Goal: Transaction & Acquisition: Obtain resource

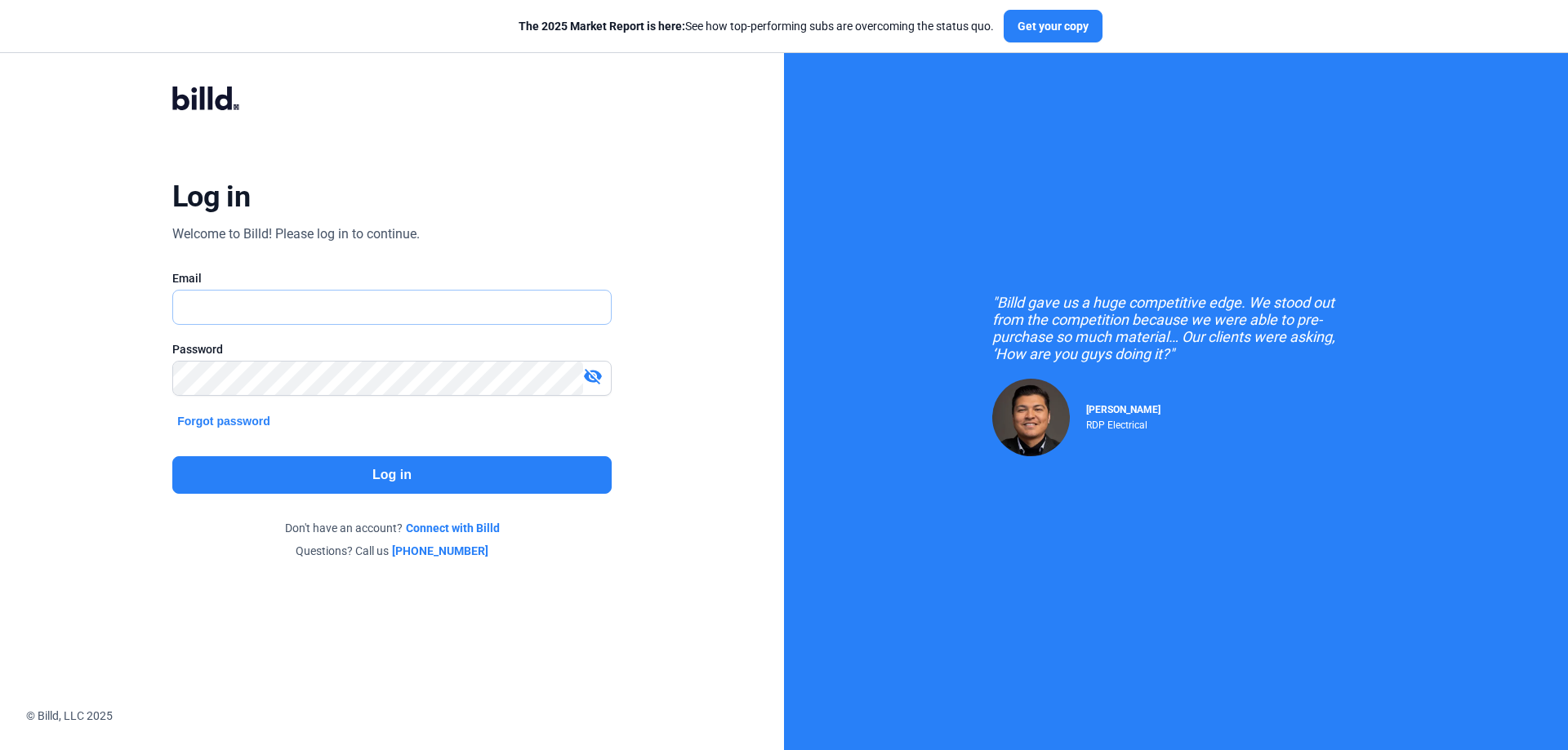
type input "[PERSON_NAME][EMAIL_ADDRESS][DOMAIN_NAME]"
click at [433, 481] on button "Log in" at bounding box center [392, 475] width 440 height 37
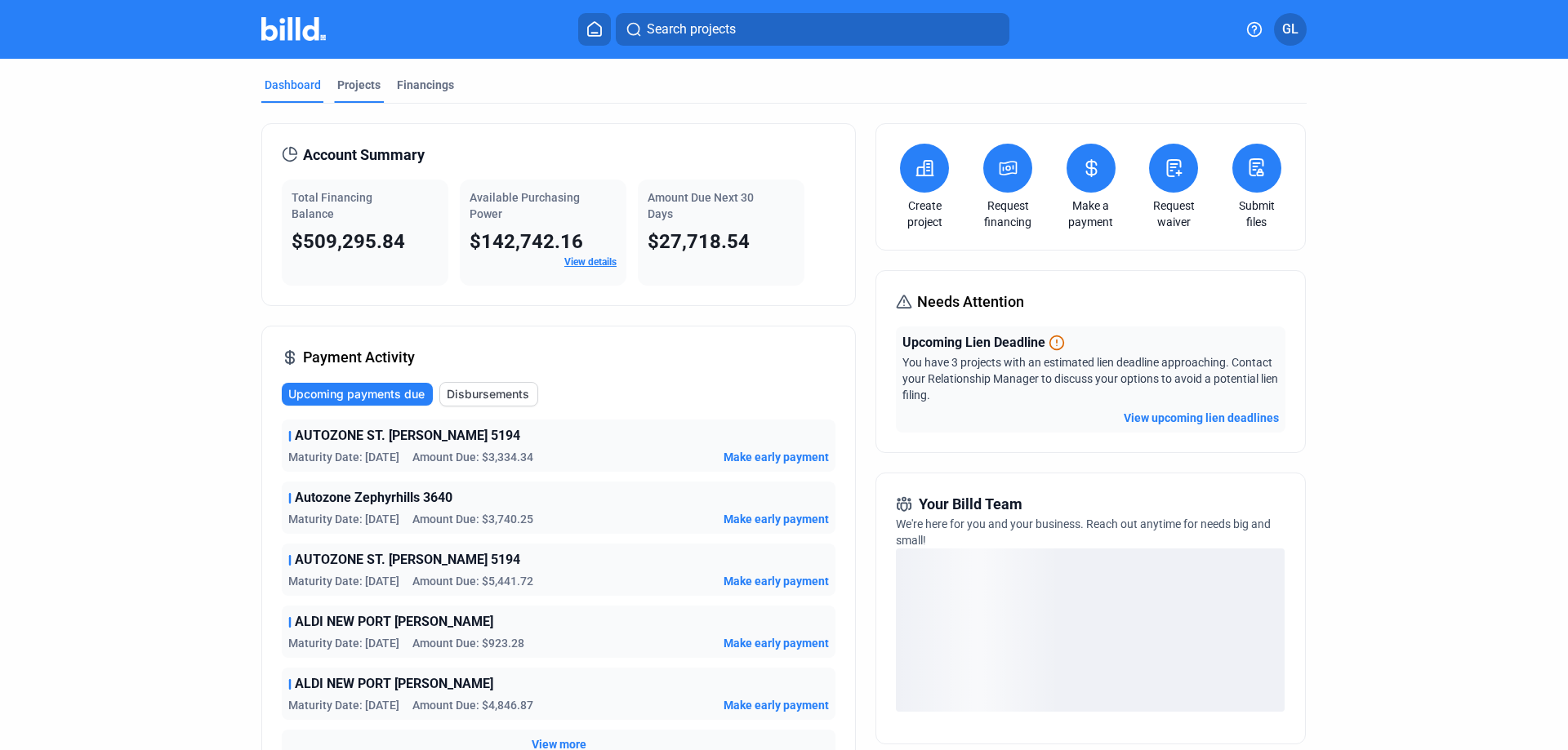
click at [357, 82] on div "Projects" at bounding box center [359, 84] width 44 height 16
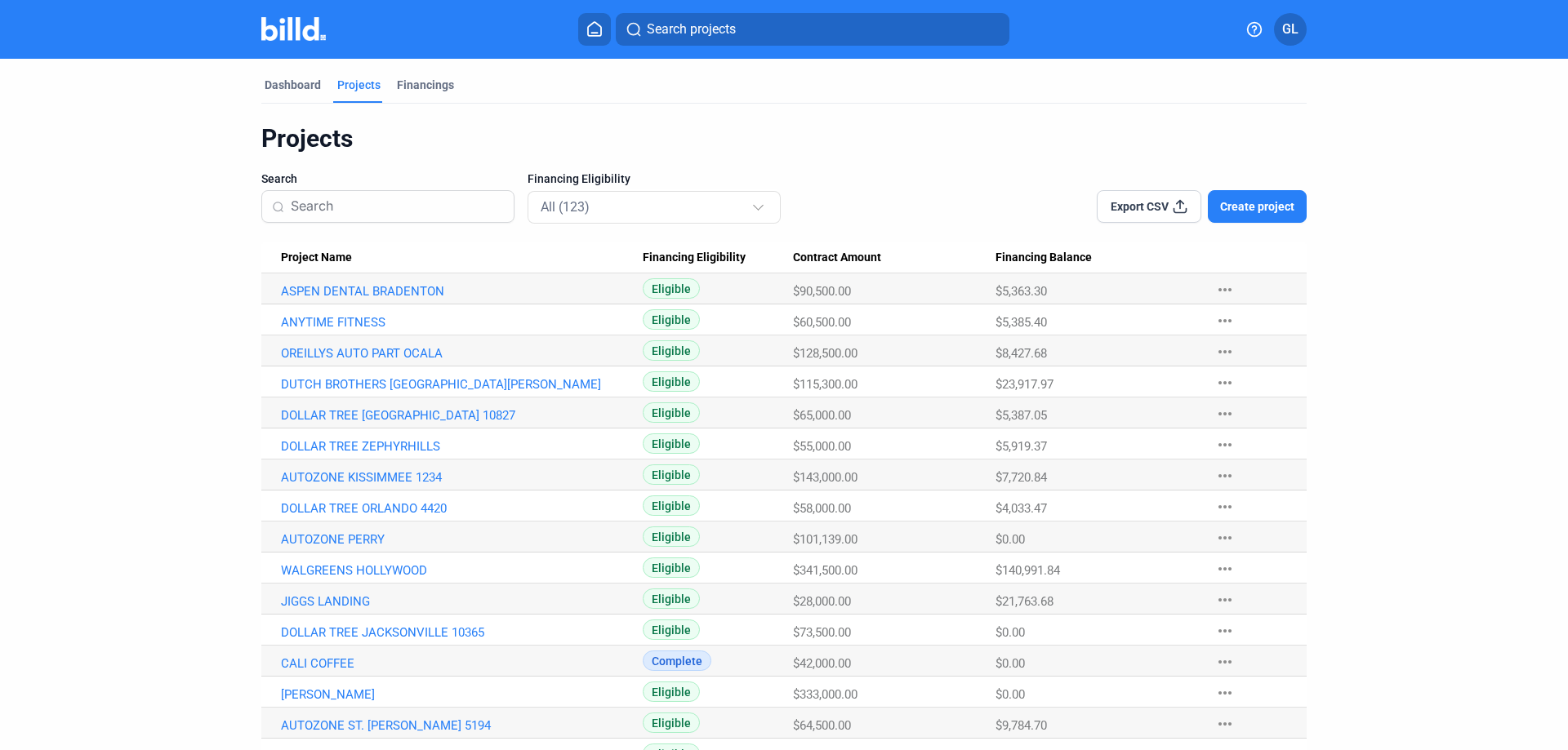
click at [367, 212] on input at bounding box center [398, 206] width 213 height 35
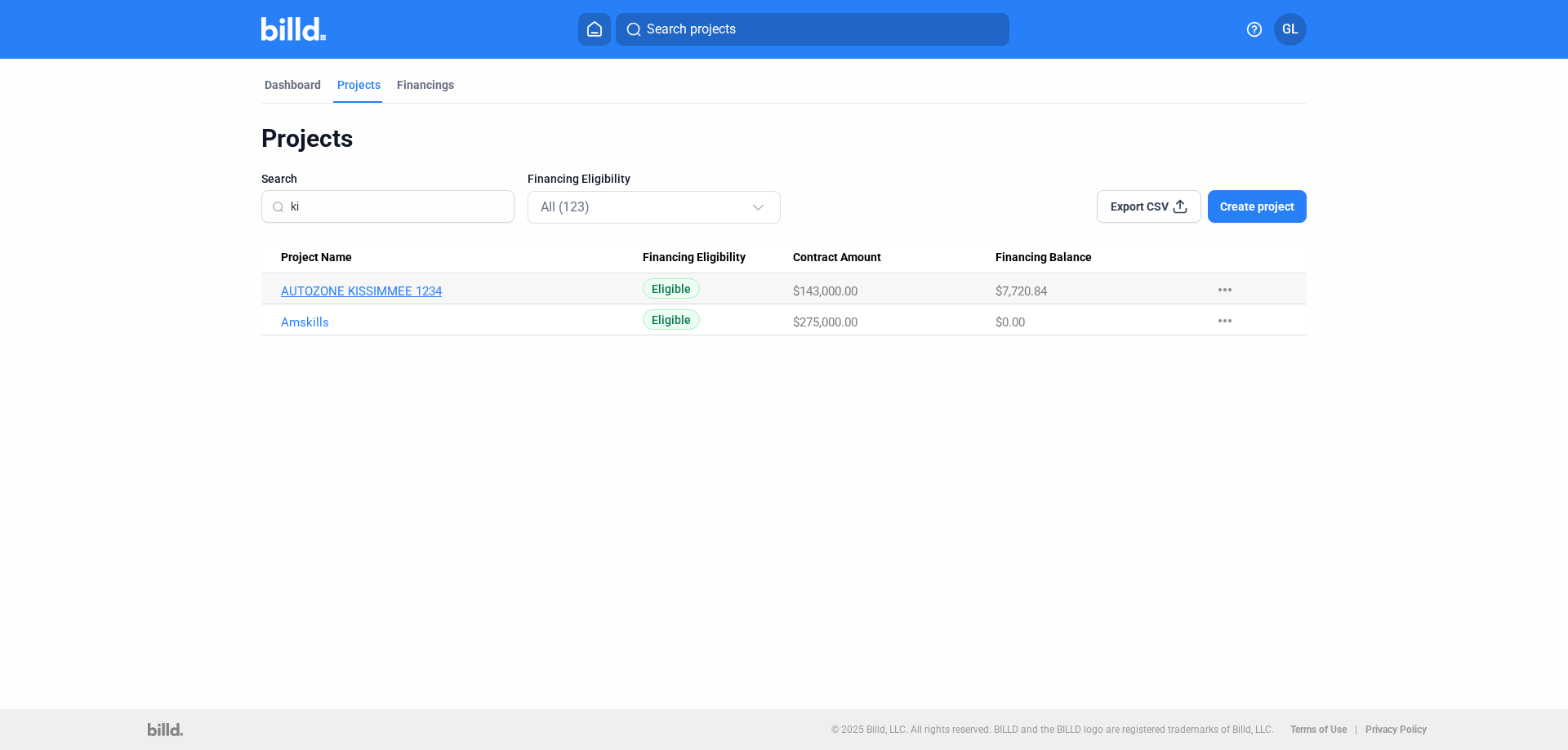
type input "ki"
click at [418, 291] on link "AUTOZONE KISSIMMEE 1234" at bounding box center [462, 291] width 362 height 15
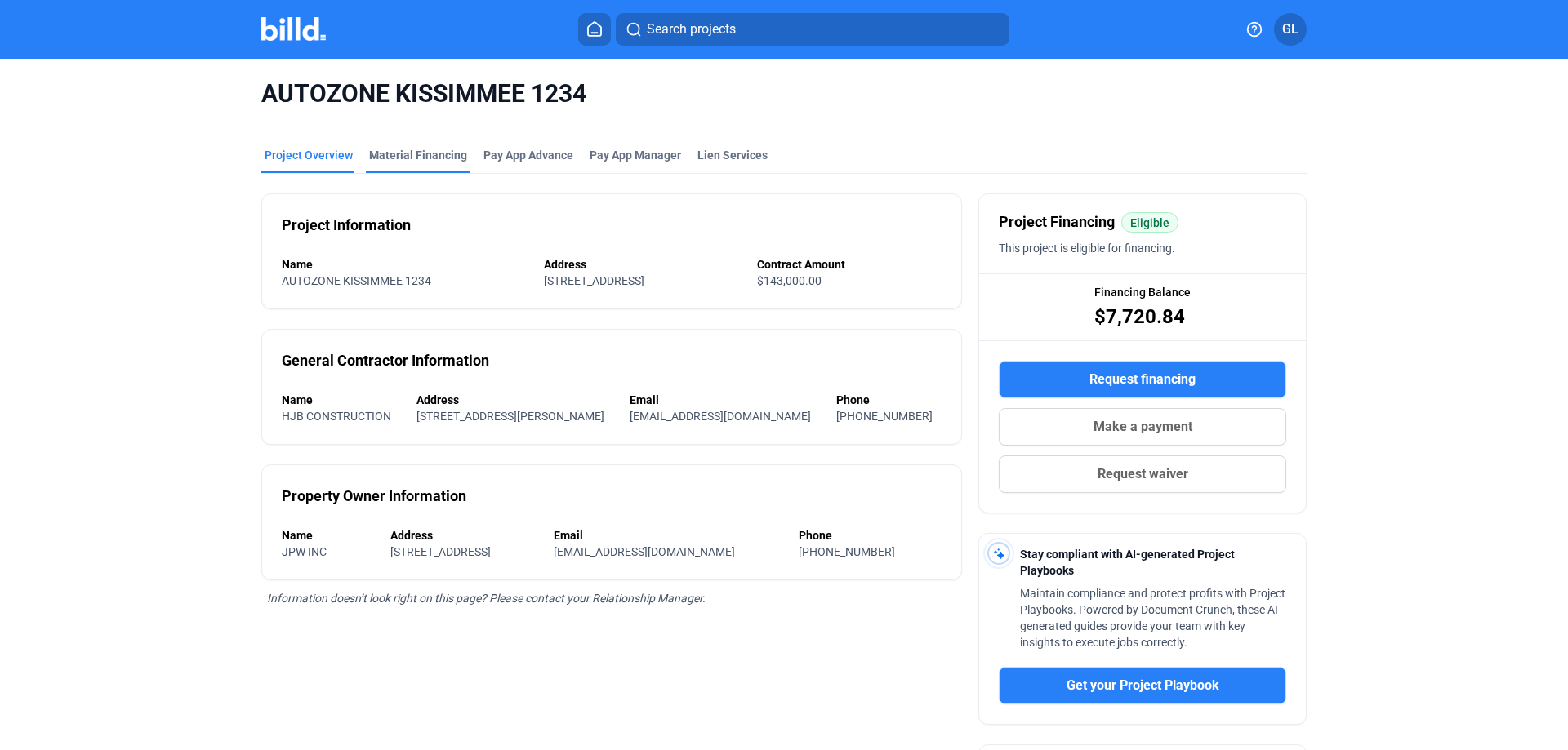
drag, startPoint x: 401, startPoint y: 151, endPoint x: 417, endPoint y: 161, distance: 18.9
click at [400, 151] on div "Material Financing" at bounding box center [418, 155] width 98 height 16
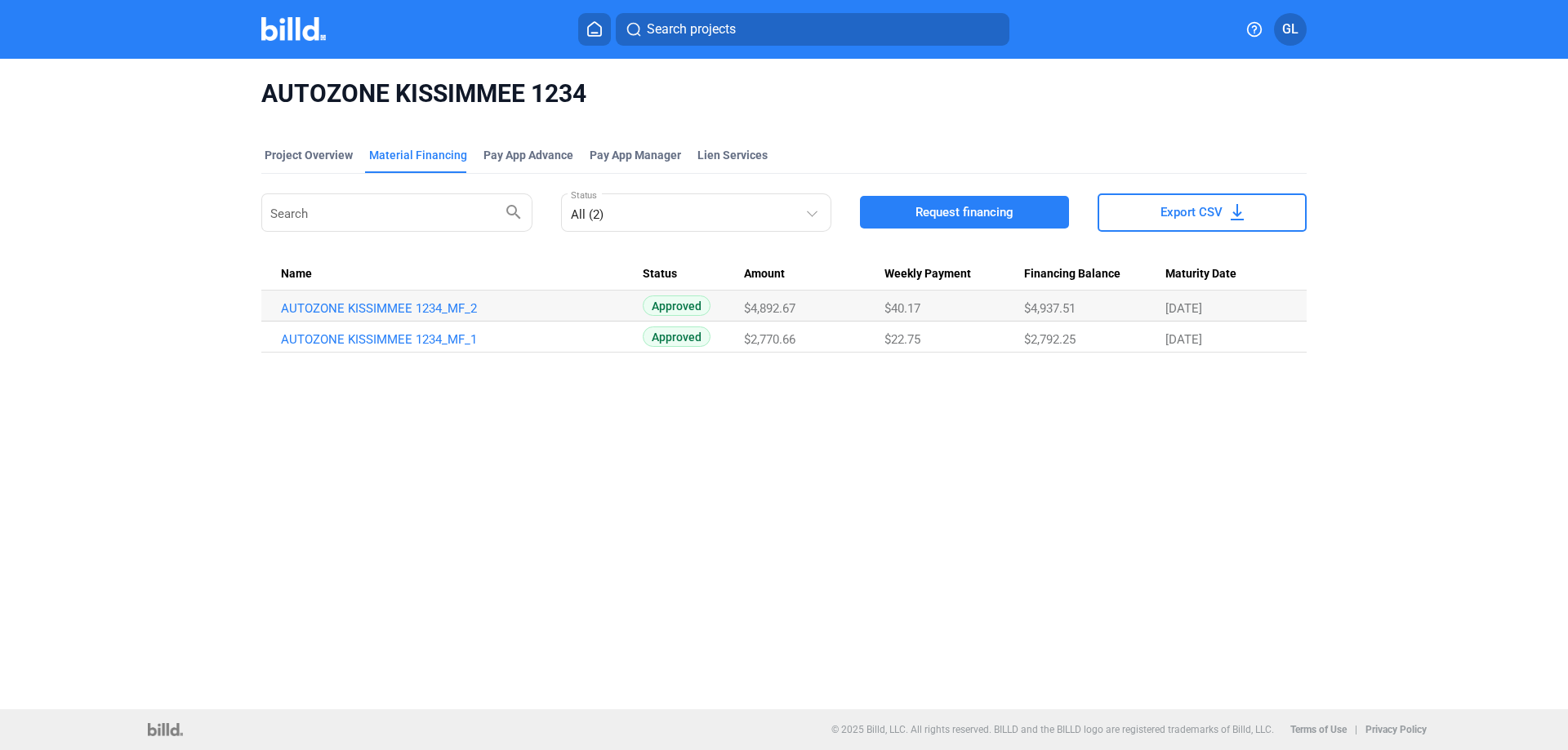
click at [1002, 216] on span "Request financing" at bounding box center [964, 212] width 98 height 16
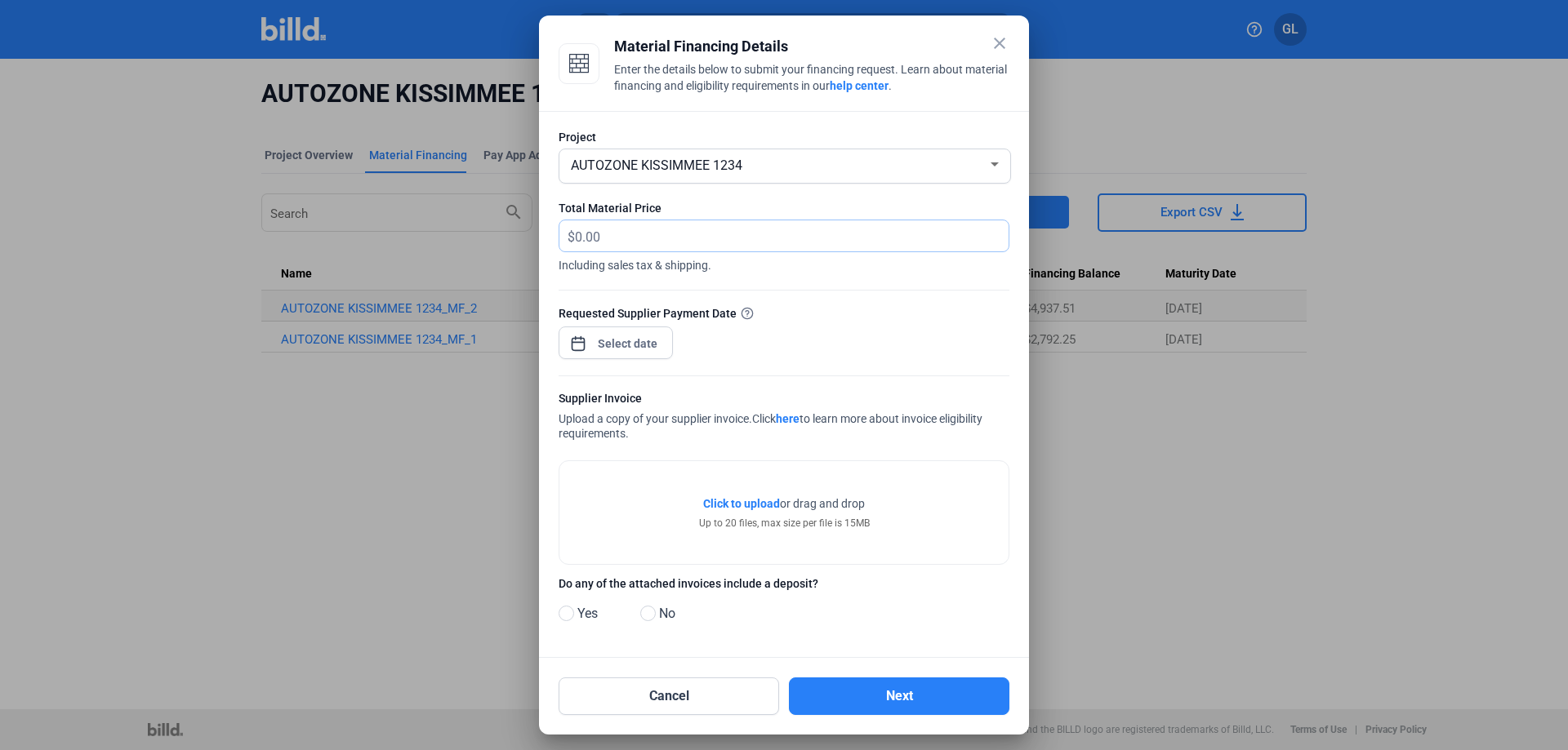
click at [650, 240] on input "text" at bounding box center [792, 236] width 434 height 32
type input "4,292.46"
click at [669, 340] on div at bounding box center [615, 341] width 115 height 36
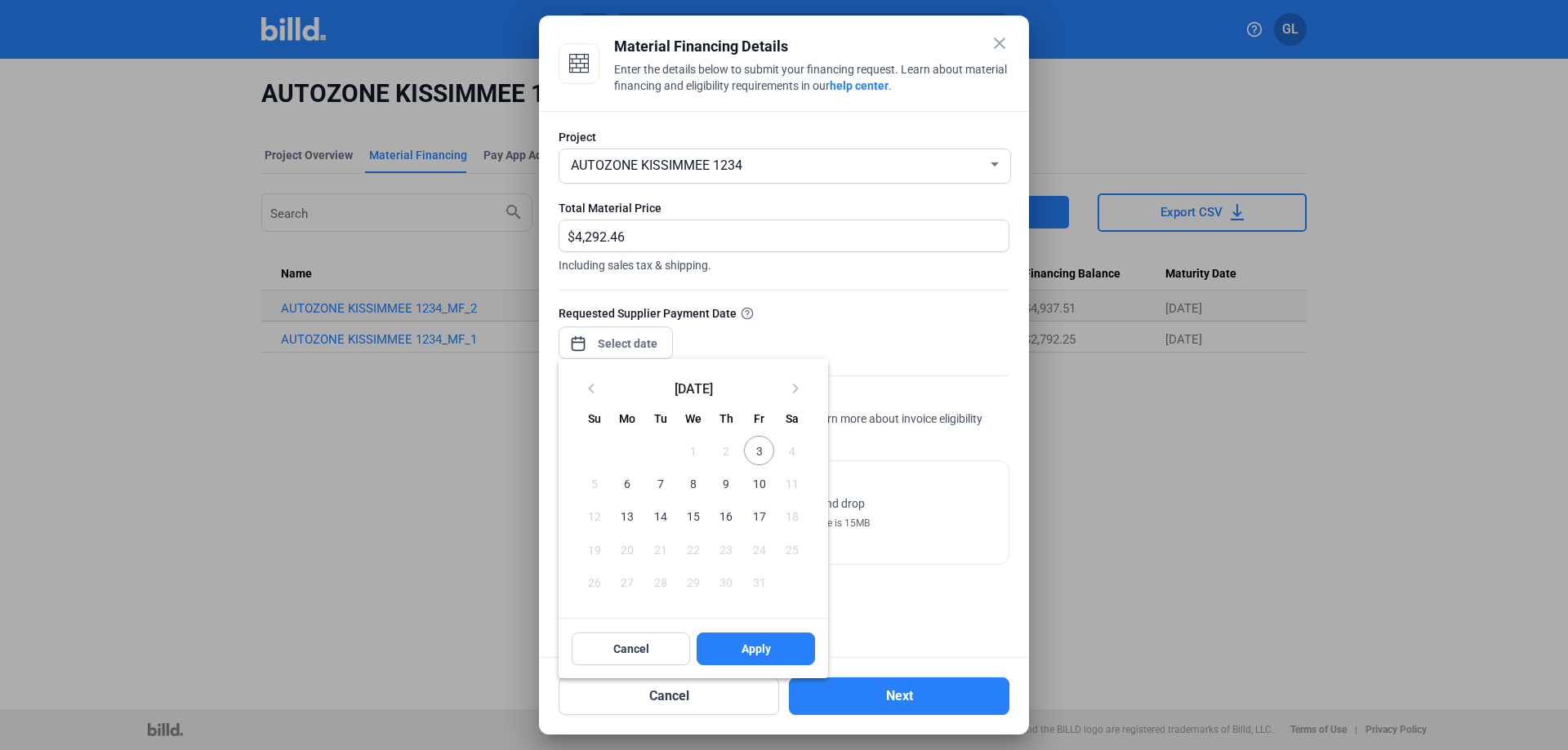
click at [664, 342] on div at bounding box center [784, 375] width 1568 height 750
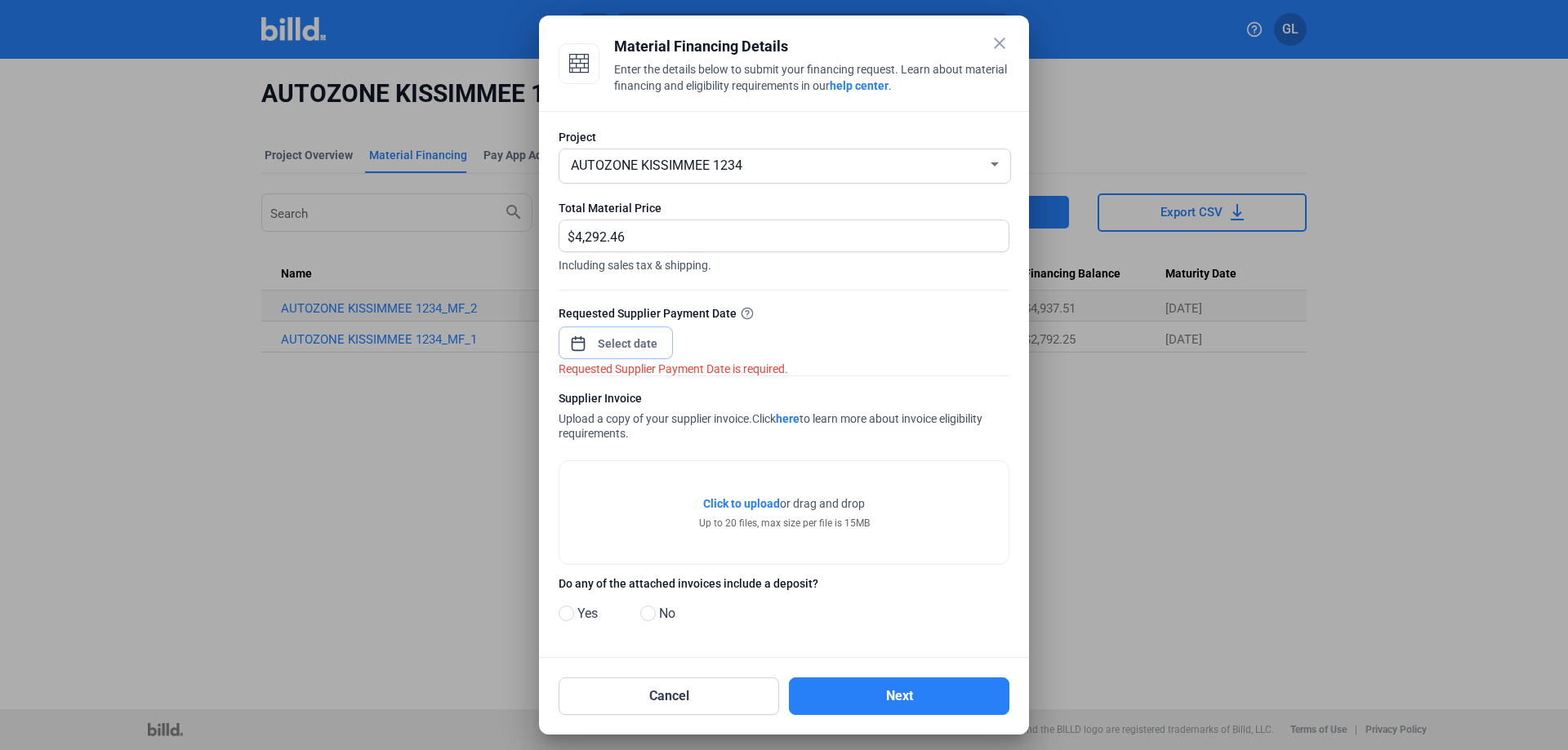
click at [645, 348] on input at bounding box center [628, 343] width 70 height 20
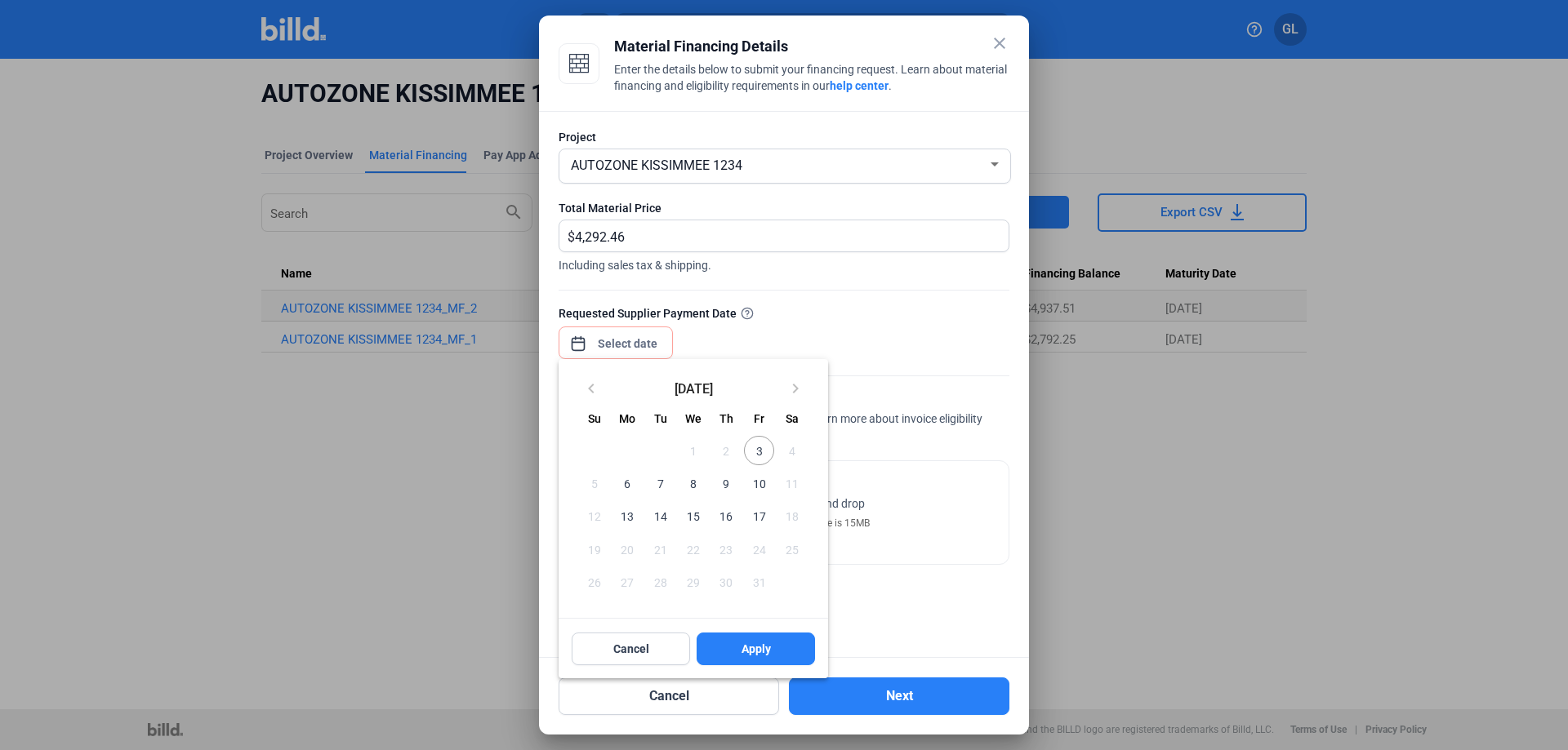
click at [765, 454] on span "3" at bounding box center [758, 450] width 29 height 29
click at [754, 656] on span "Apply" at bounding box center [756, 649] width 29 height 16
type input "[DATE]"
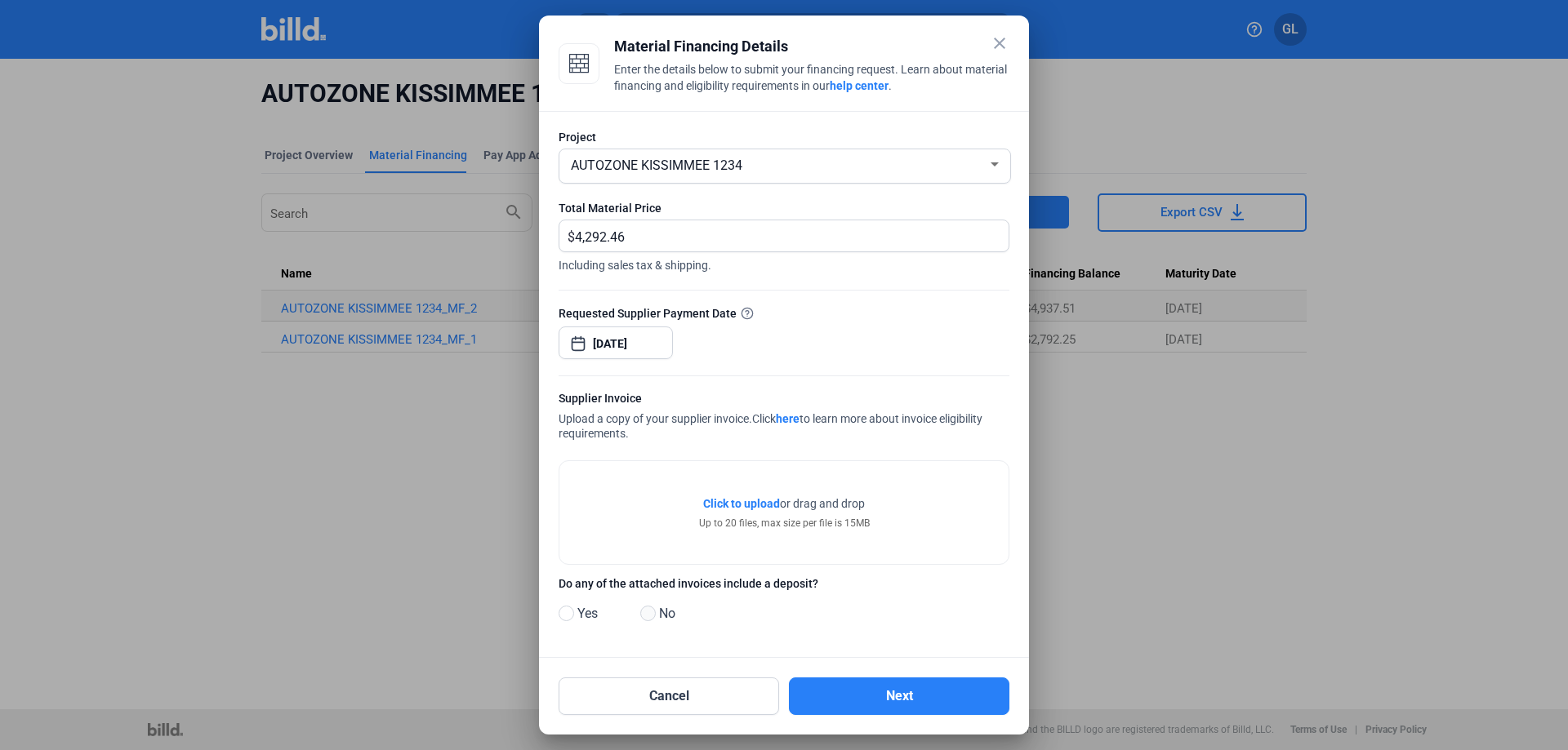
click at [652, 616] on span at bounding box center [647, 613] width 15 height 15
click at [652, 616] on input "No" at bounding box center [646, 614] width 12 height 12
radio input "true"
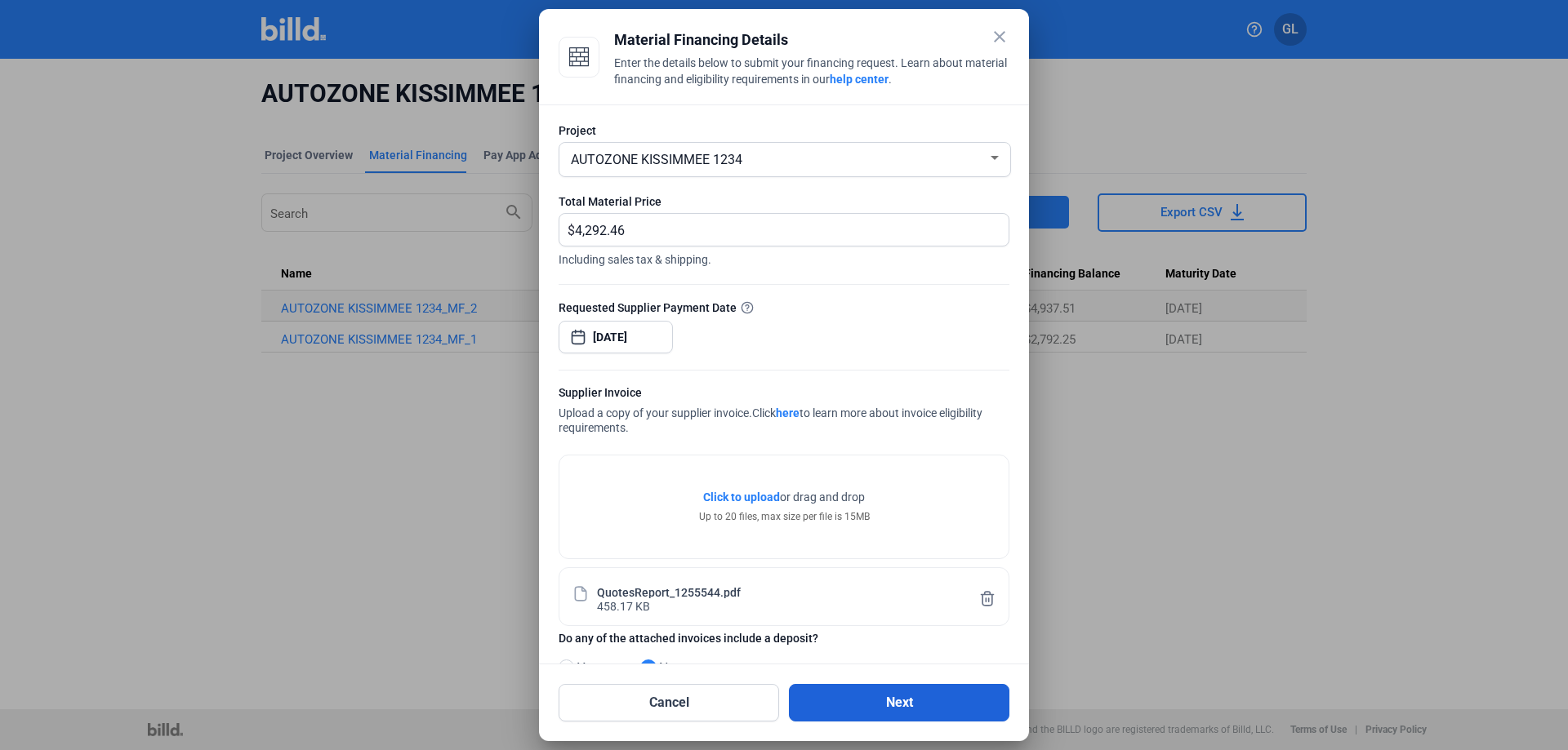
click at [916, 702] on button "Next" at bounding box center [899, 703] width 220 height 37
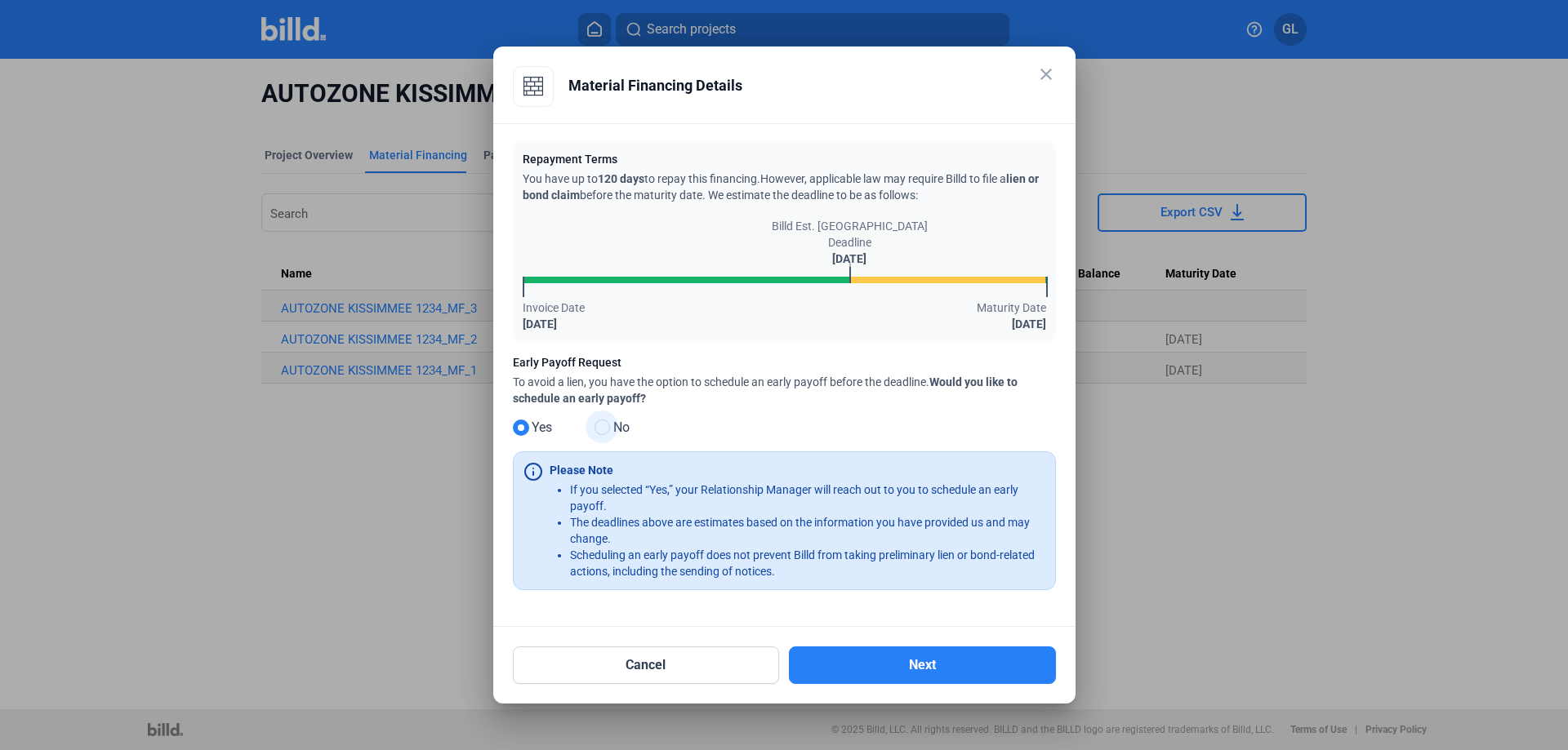
click at [604, 429] on span at bounding box center [602, 427] width 15 height 15
click at [604, 429] on input "No" at bounding box center [601, 429] width 12 height 12
radio input "true"
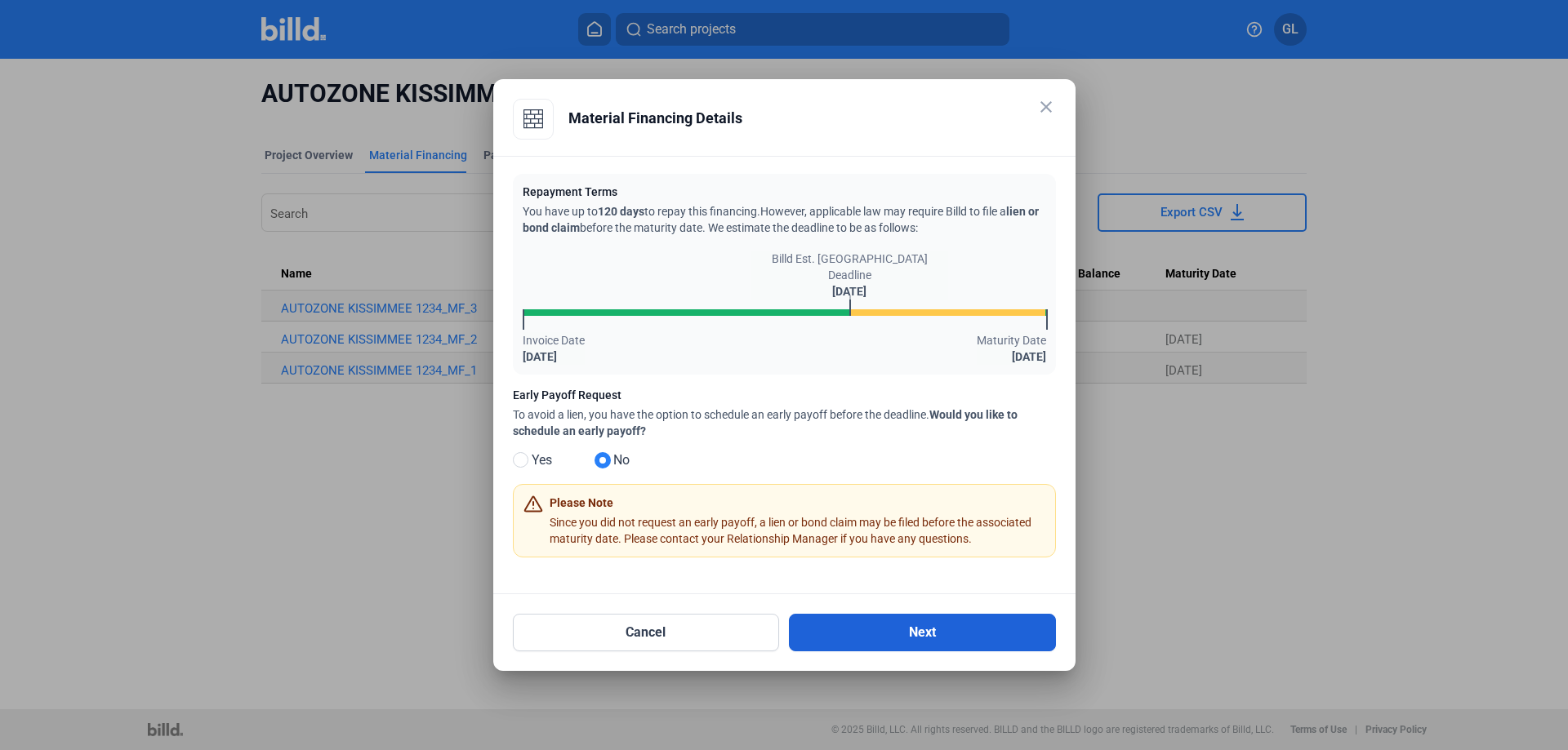
drag, startPoint x: 900, startPoint y: 636, endPoint x: 910, endPoint y: 636, distance: 10.0
click at [904, 636] on button "Next" at bounding box center [923, 633] width 267 height 37
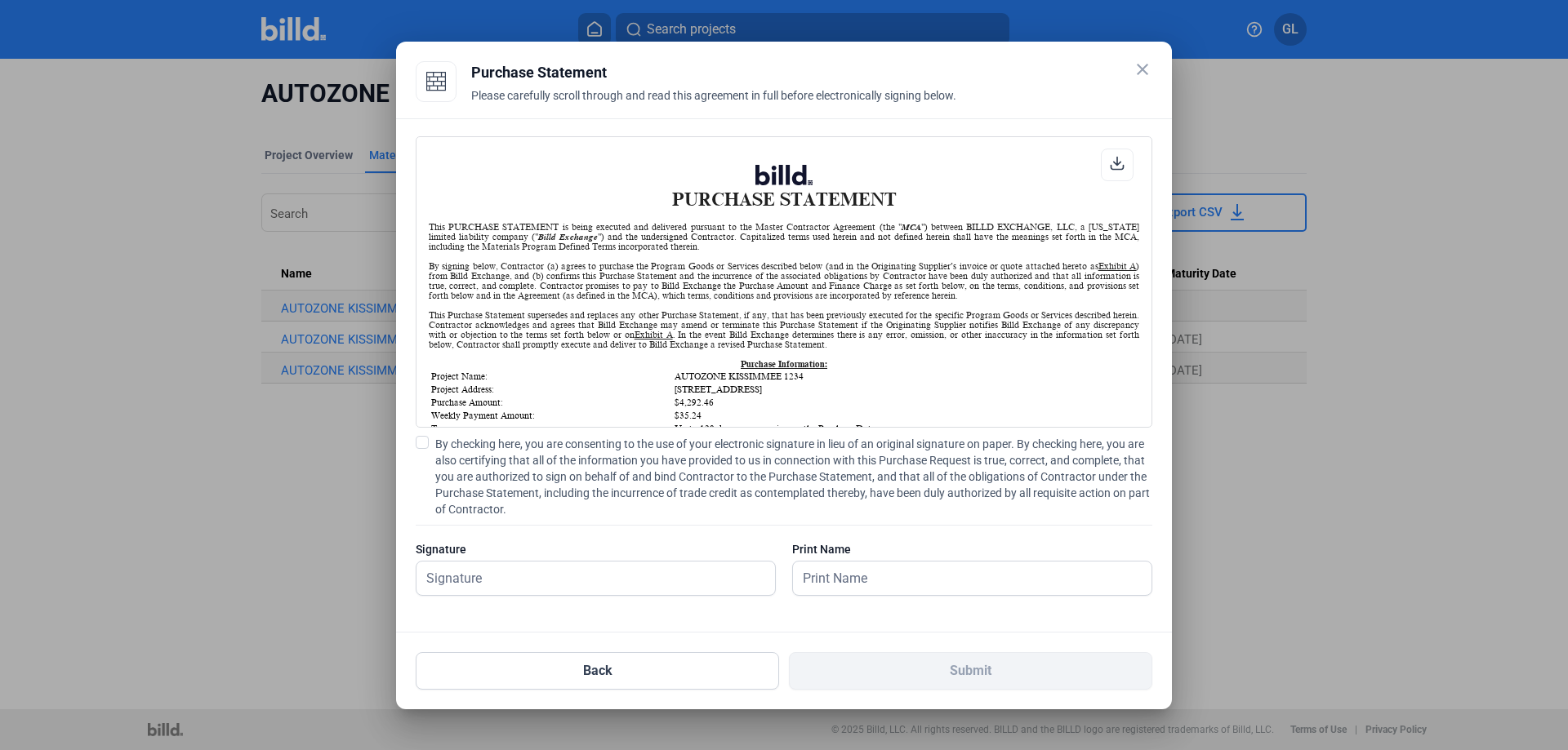
scroll to position [1, 0]
click at [417, 440] on span at bounding box center [422, 442] width 13 height 13
click at [0, 0] on input "By checking here, you are consenting to the use of your electronic signature in…" at bounding box center [0, 0] width 0 height 0
drag, startPoint x: 451, startPoint y: 574, endPoint x: 491, endPoint y: 574, distance: 40.0
click at [450, 577] on input "text" at bounding box center [587, 579] width 341 height 34
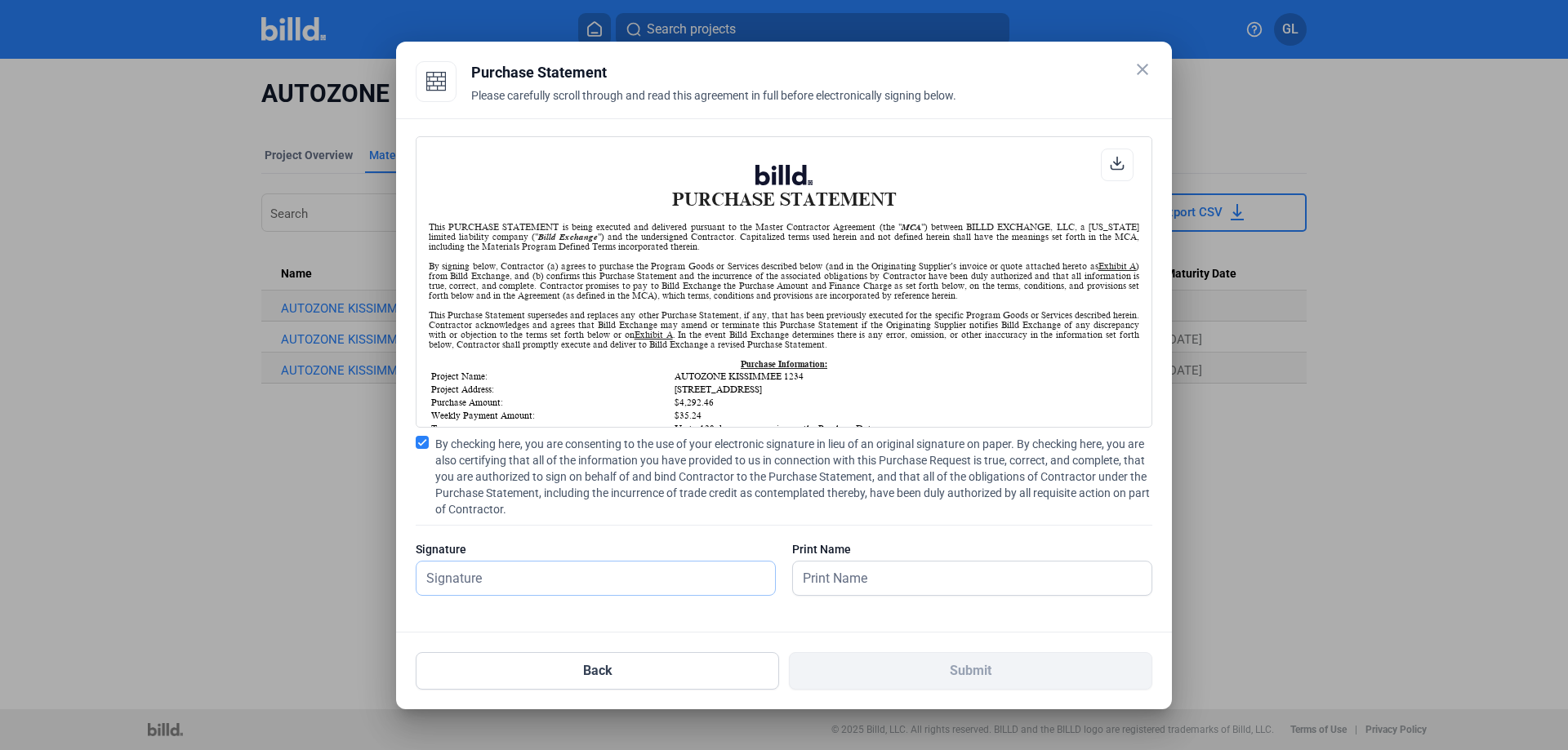
type input "[PERSON_NAME]"
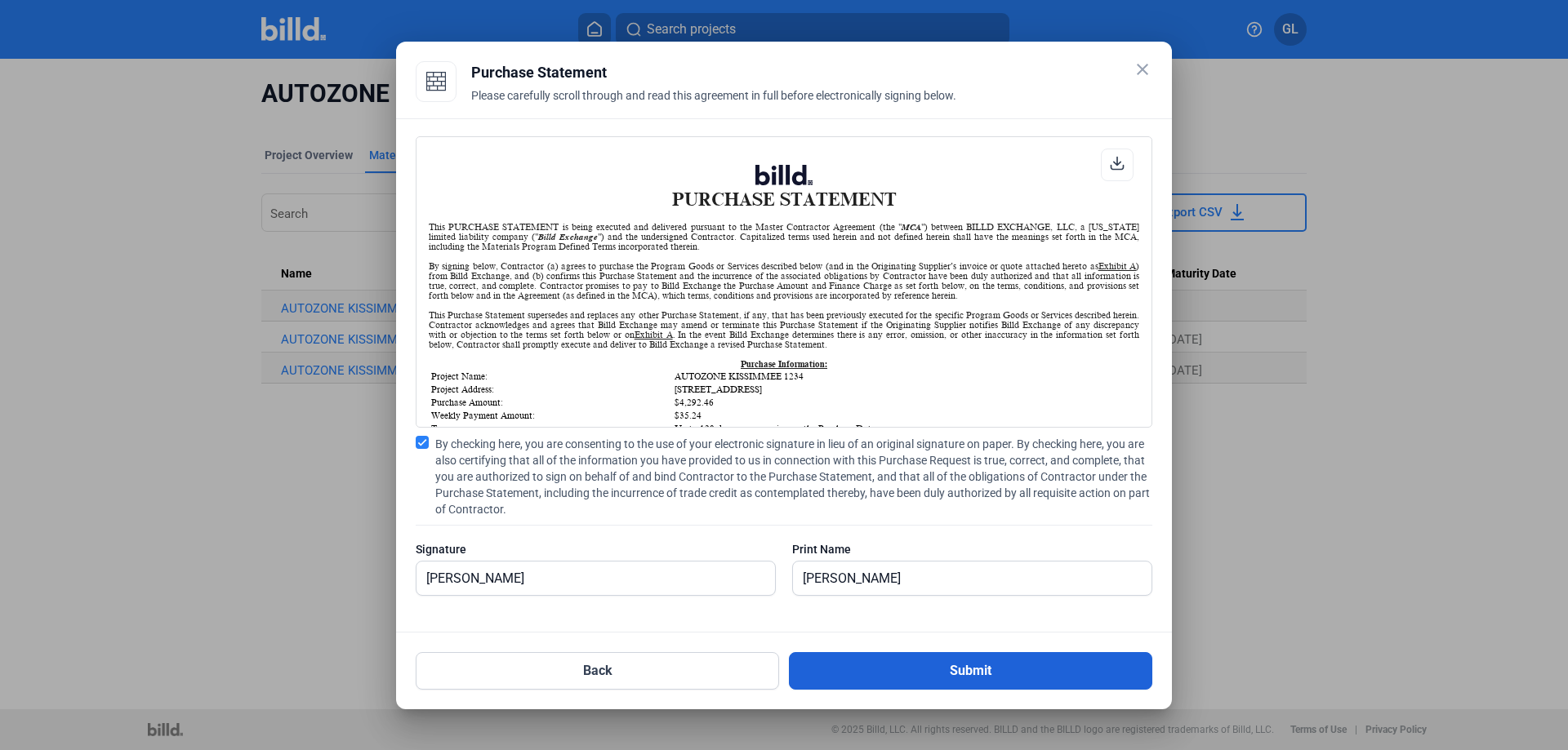
click at [907, 676] on button "Submit" at bounding box center [970, 671] width 363 height 37
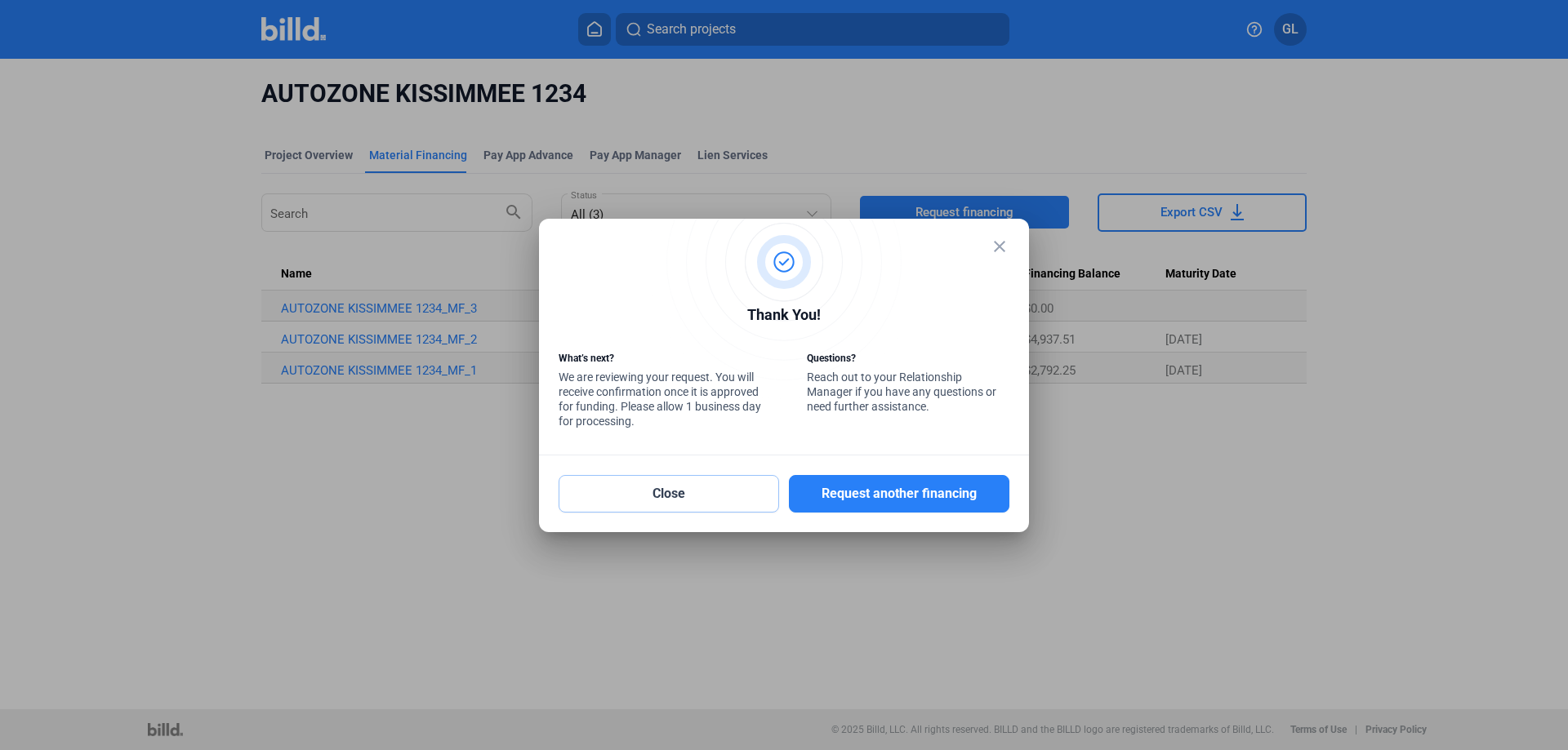
drag, startPoint x: 717, startPoint y: 493, endPoint x: 801, endPoint y: 491, distance: 84.0
click at [717, 493] on button "Close" at bounding box center [669, 493] width 220 height 37
